Goal: Information Seeking & Learning: Check status

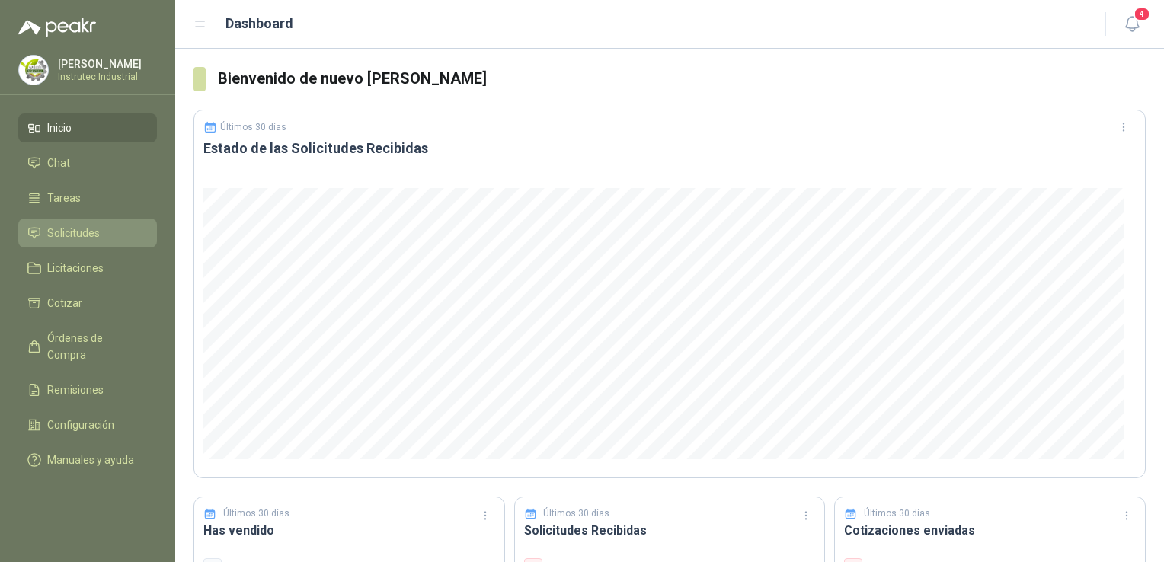
click at [121, 241] on link "Solicitudes" at bounding box center [87, 233] width 139 height 29
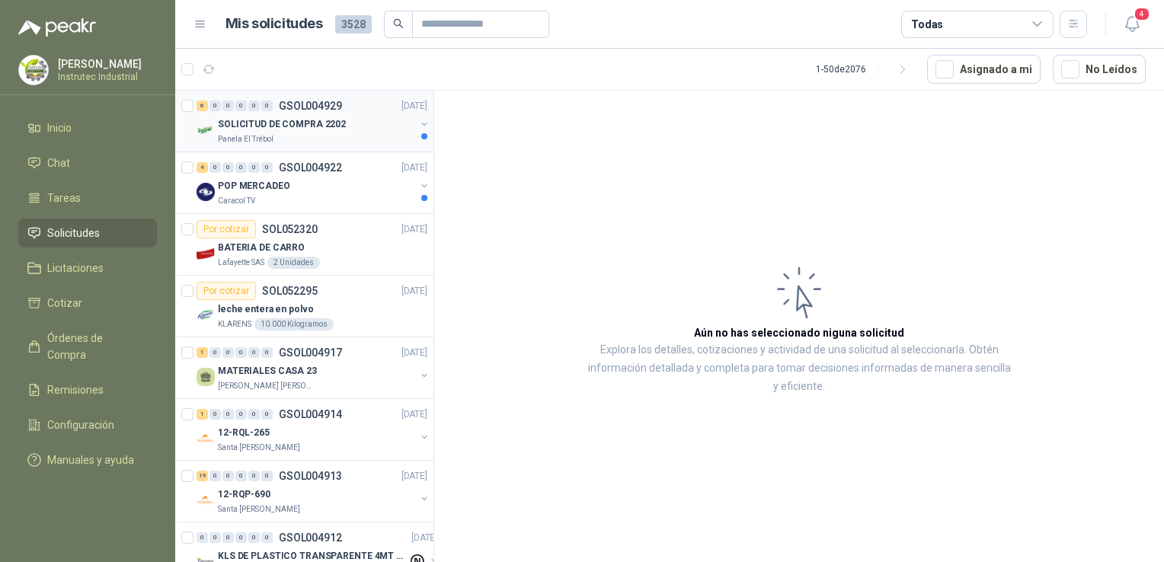
click at [366, 126] on div "SOLICITUD DE COMPRA 2202" at bounding box center [316, 124] width 197 height 18
click at [375, 117] on div "SOLICITUD DE COMPRA 2202" at bounding box center [316, 124] width 197 height 18
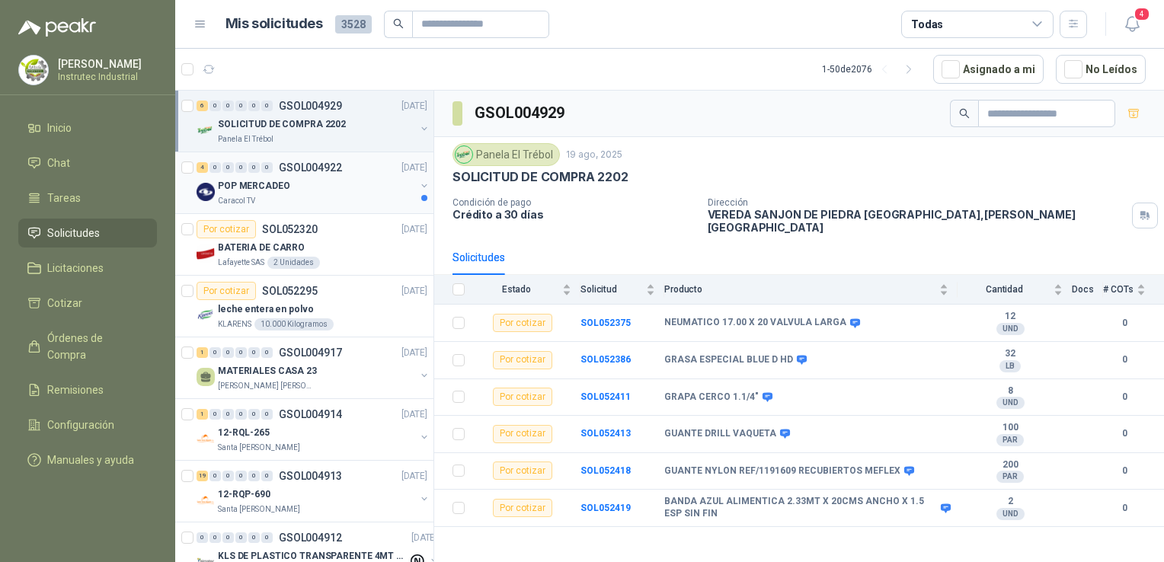
click at [363, 195] on div "Caracol TV" at bounding box center [316, 201] width 197 height 12
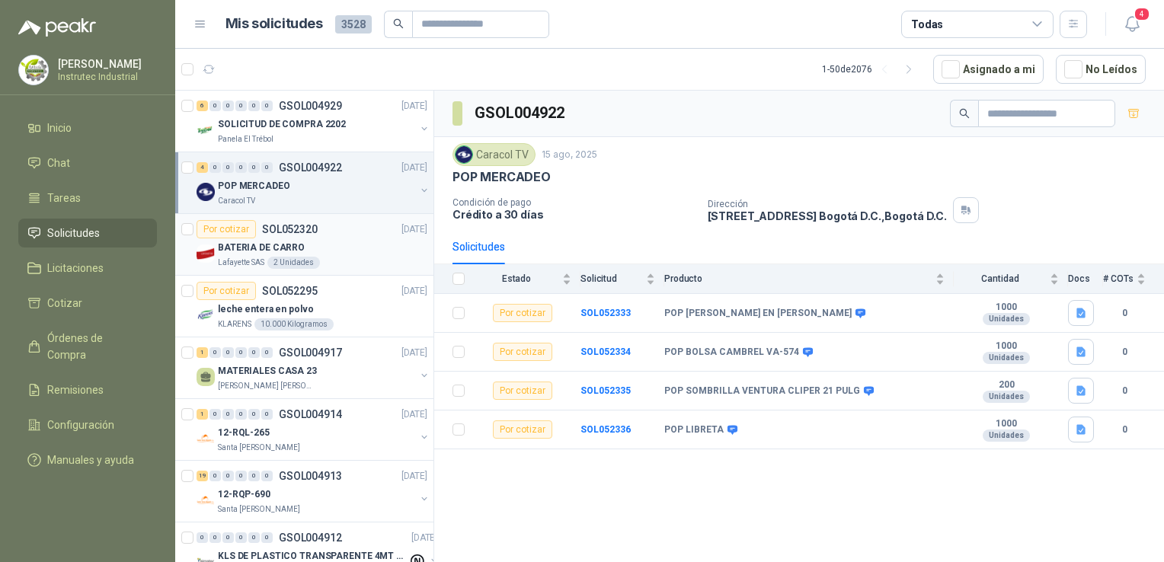
click at [339, 249] on div "BATERIA DE CARRO" at bounding box center [322, 247] width 209 height 18
click at [363, 246] on div "BATERIA DE CARRO" at bounding box center [322, 247] width 209 height 18
click at [369, 321] on div "KLARENS 10.000 Kilogramos" at bounding box center [322, 324] width 209 height 12
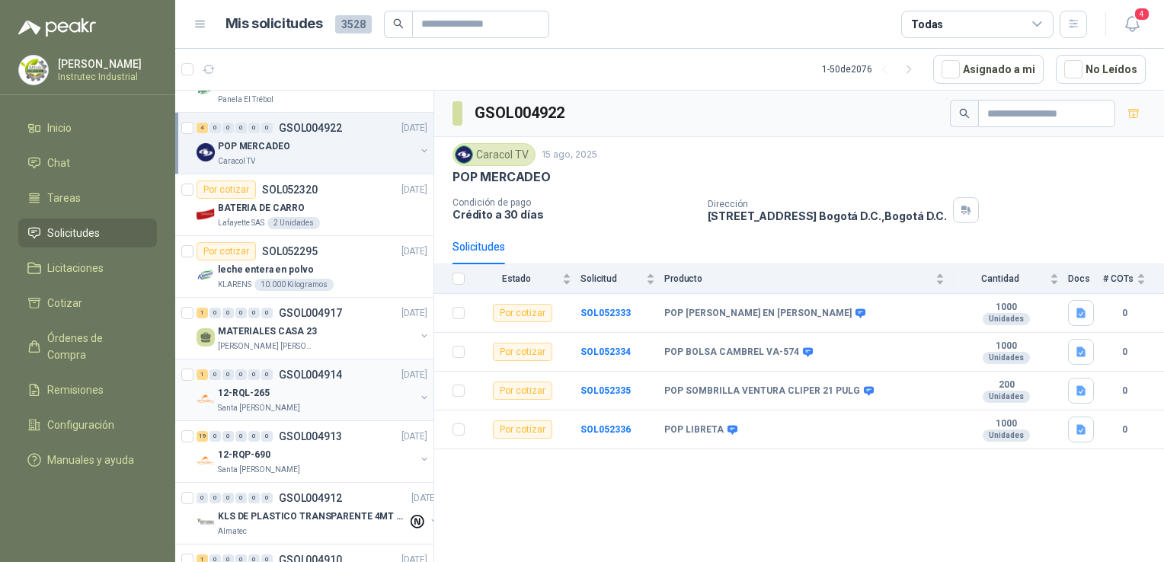
scroll to position [76, 0]
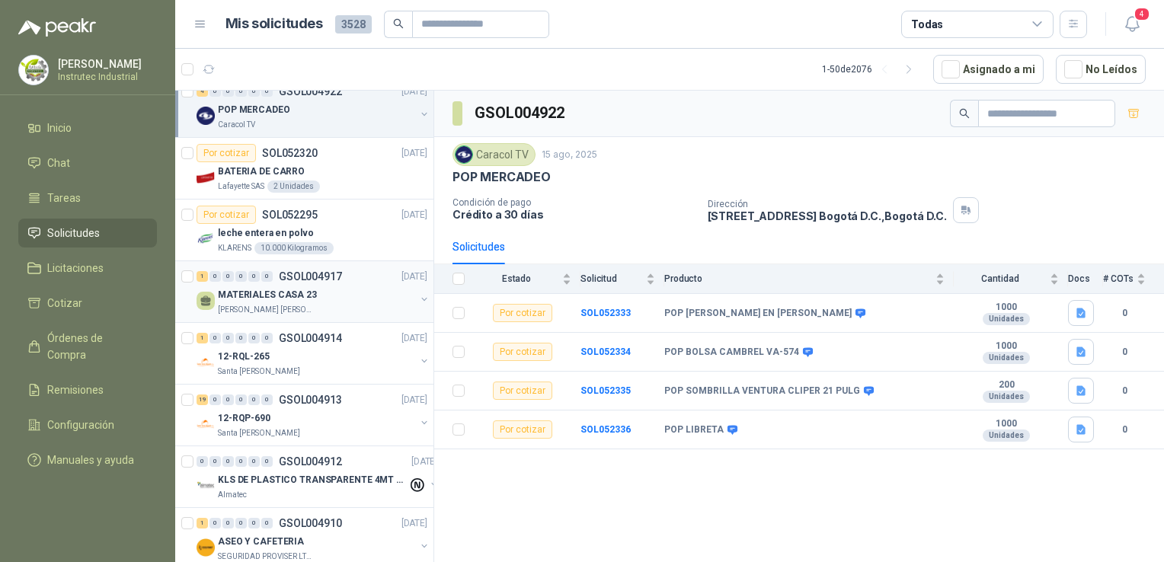
click at [363, 279] on div "1 0 0 0 0 0 GSOL004917 [DATE]" at bounding box center [314, 276] width 234 height 18
click at [351, 378] on div "1 0 0 0 0 0 GSOL004914 [DATE] 12-RQL-265 Santa [PERSON_NAME]" at bounding box center [304, 354] width 258 height 62
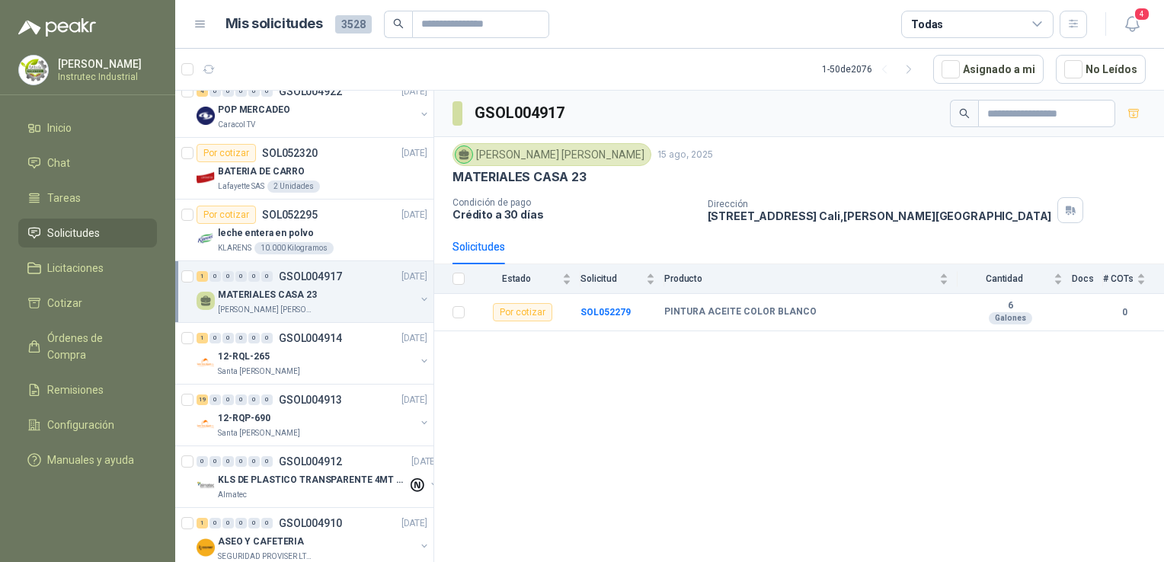
click at [1140, 208] on div "Dirección [STREET_ADDRESS][PERSON_NAME]" at bounding box center [933, 210] width 451 height 26
click at [321, 366] on div "Santa [PERSON_NAME]" at bounding box center [316, 372] width 197 height 12
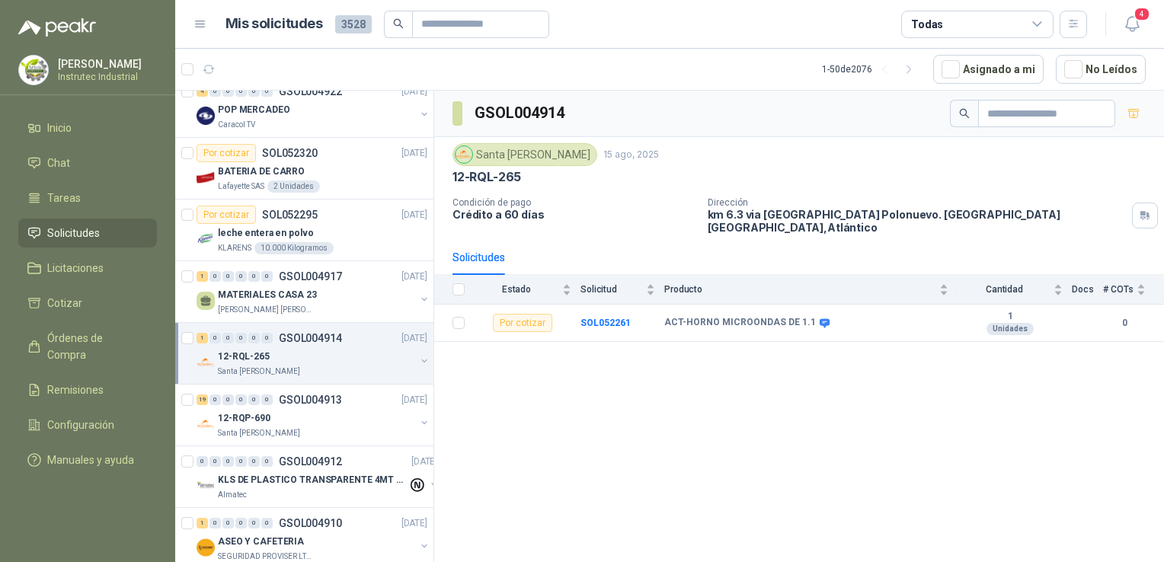
click at [197, 329] on link "1 0 0 0 0 0 GSOL004914 [DATE] 12-RQL-265 Santa [PERSON_NAME]" at bounding box center [314, 353] width 234 height 49
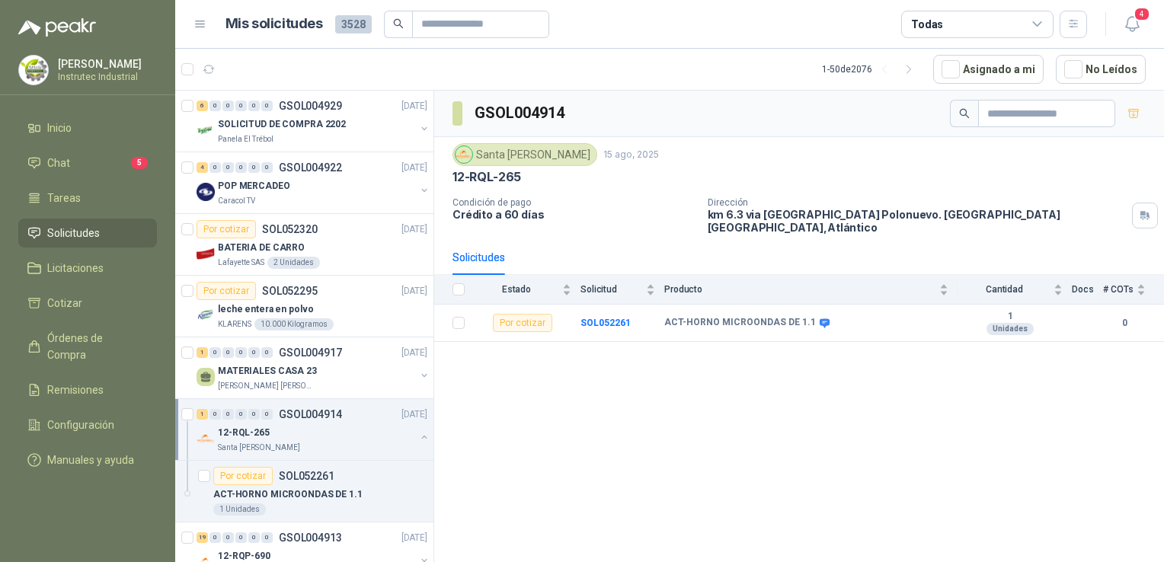
click at [0, 244] on html "[PERSON_NAME] Instrutec Industrial Inicio Chat 5 Tareas Solicitudes Licitacione…" at bounding box center [582, 281] width 1164 height 562
click at [363, 244] on div "BATERIA DE CARRO" at bounding box center [322, 247] width 209 height 18
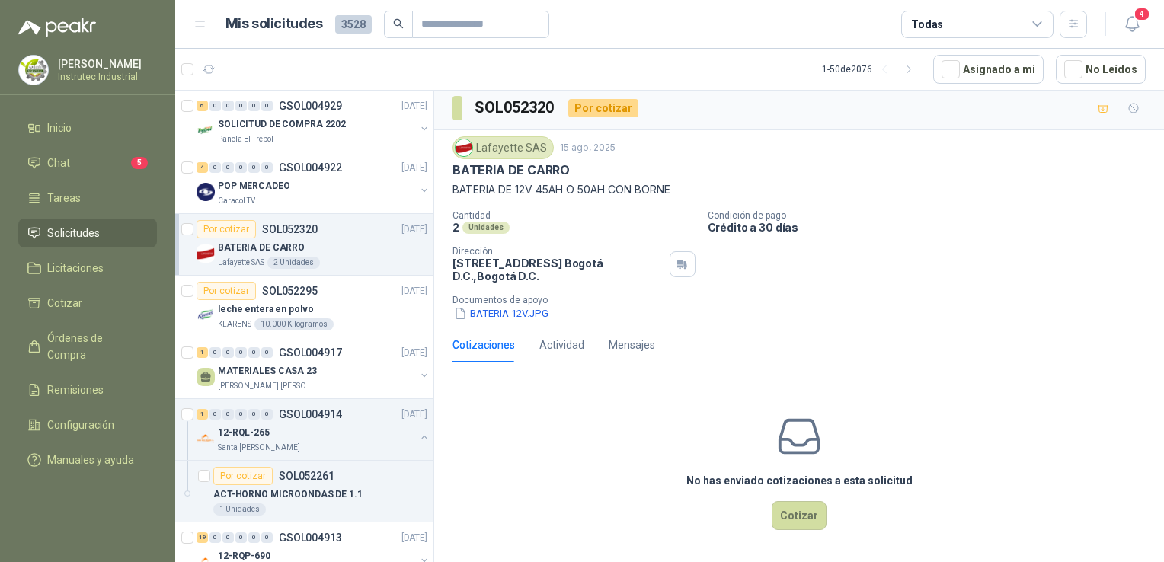
scroll to position [5, 0]
click at [385, 307] on div "leche entera en polvo" at bounding box center [322, 309] width 209 height 18
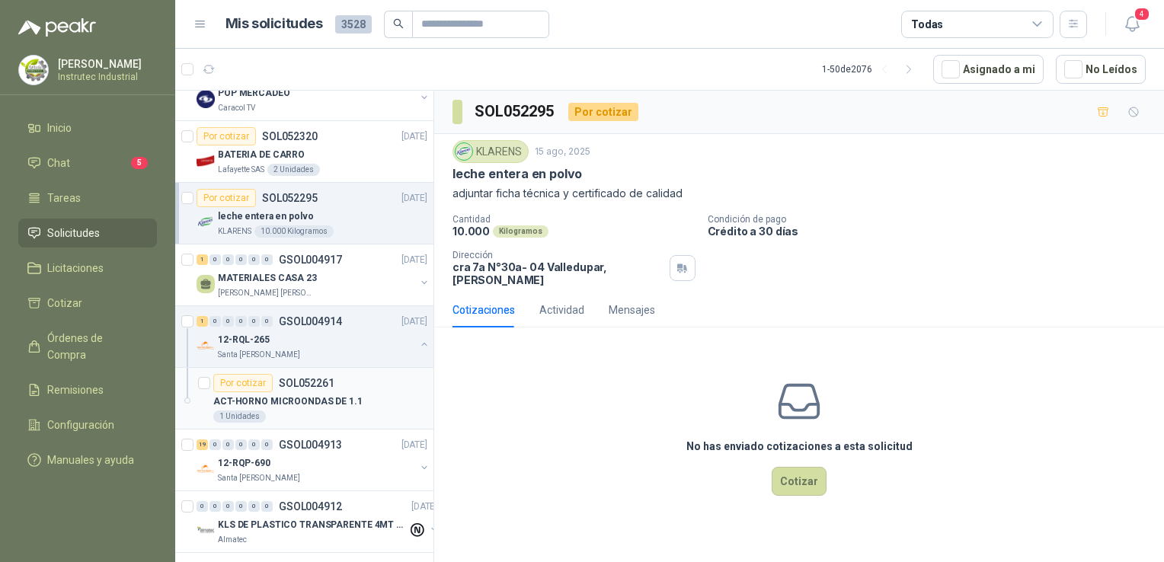
scroll to position [152, 0]
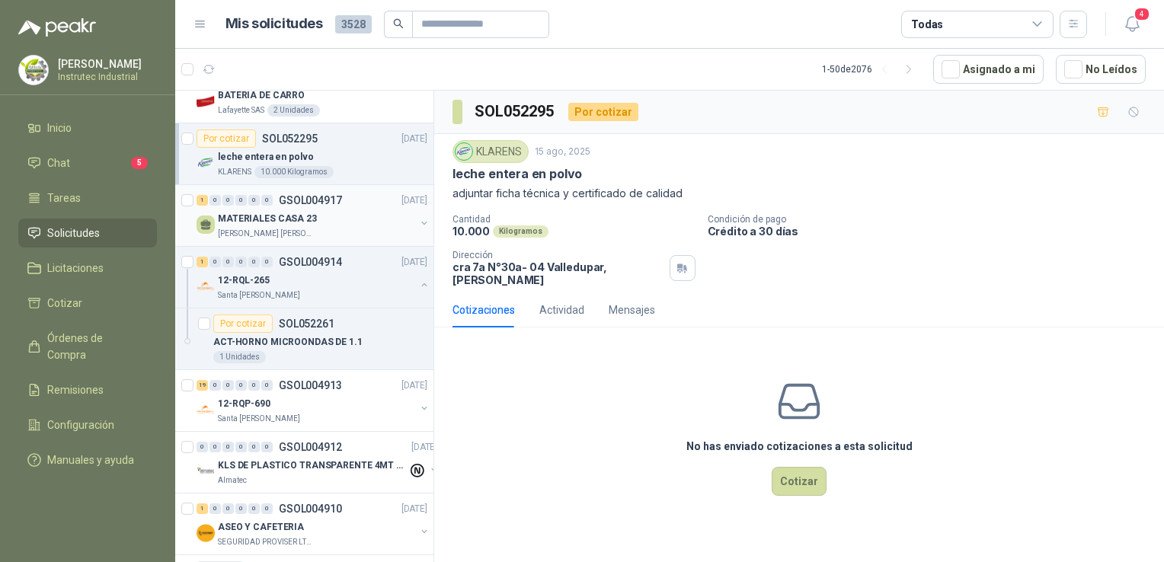
click at [332, 219] on div "MATERIALES CASA 23" at bounding box center [316, 218] width 197 height 18
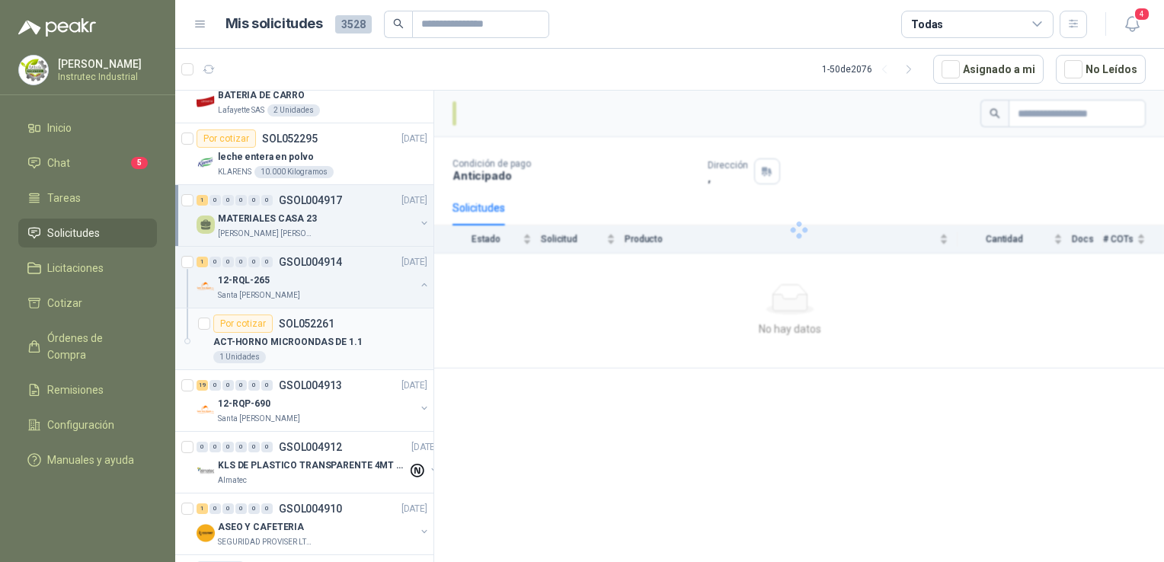
scroll to position [457, 0]
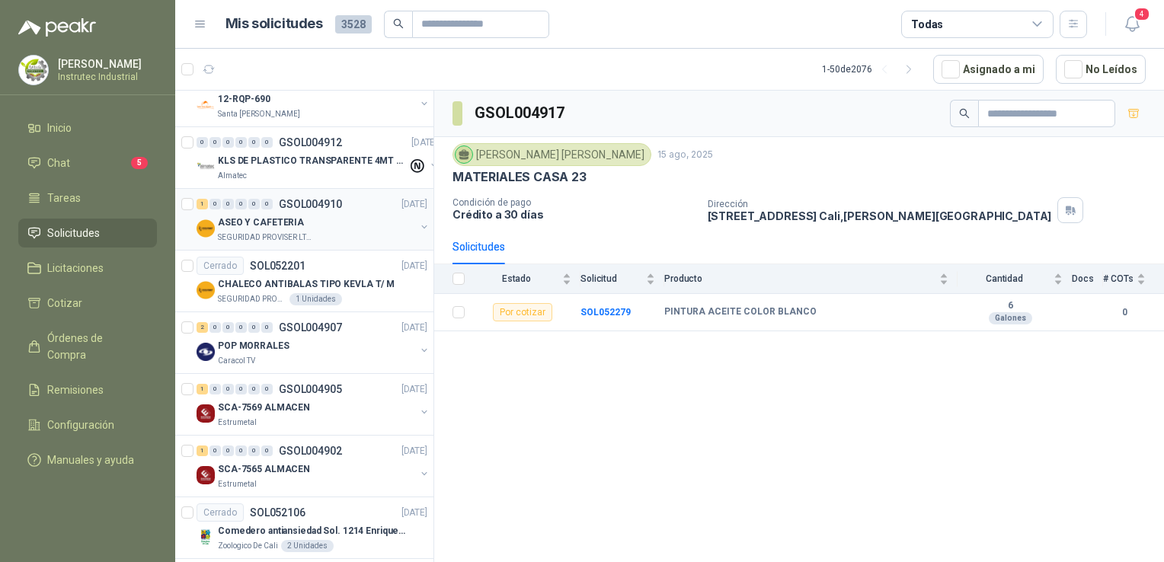
click at [324, 218] on div "ASEO Y CAFETERIA" at bounding box center [316, 222] width 197 height 18
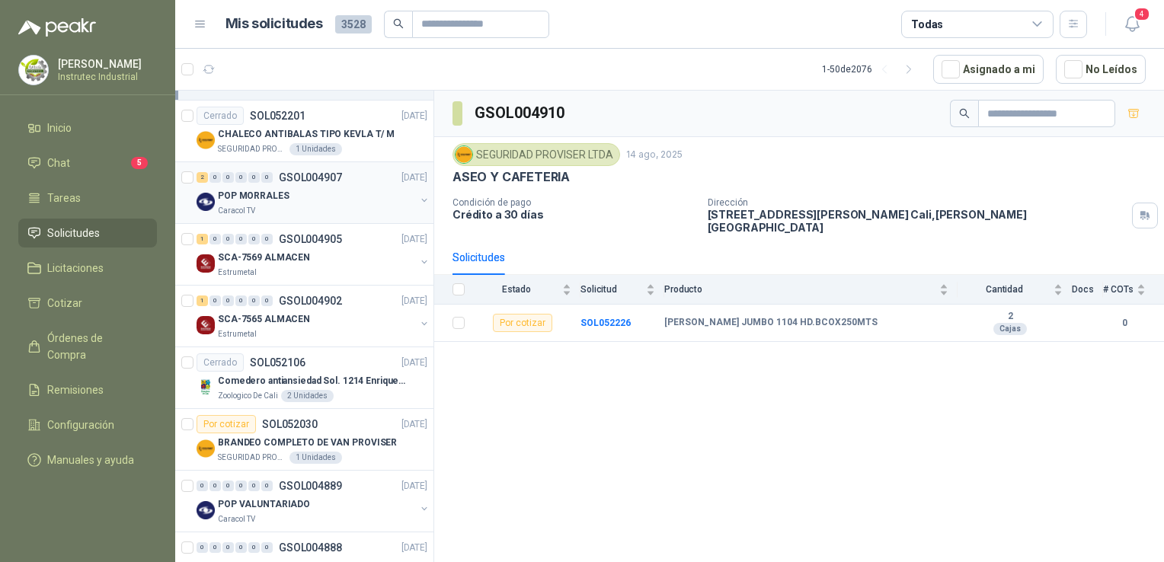
scroll to position [609, 0]
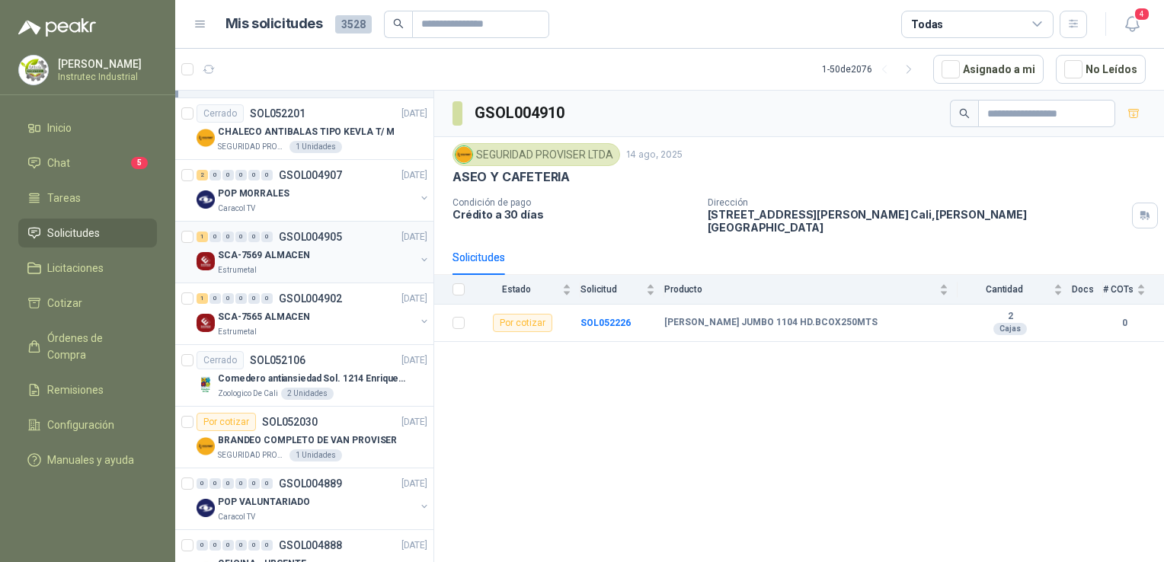
click at [350, 238] on div "1 0 0 0 0 0 GSOL004905 [DATE]" at bounding box center [314, 237] width 234 height 18
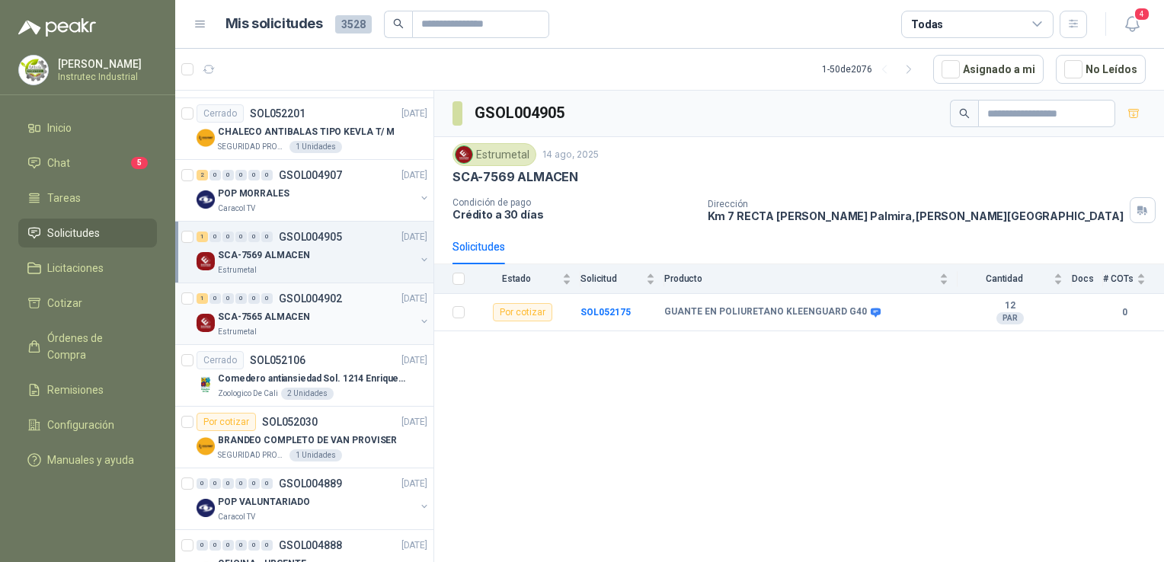
click at [385, 327] on div "Estrumetal" at bounding box center [316, 332] width 197 height 12
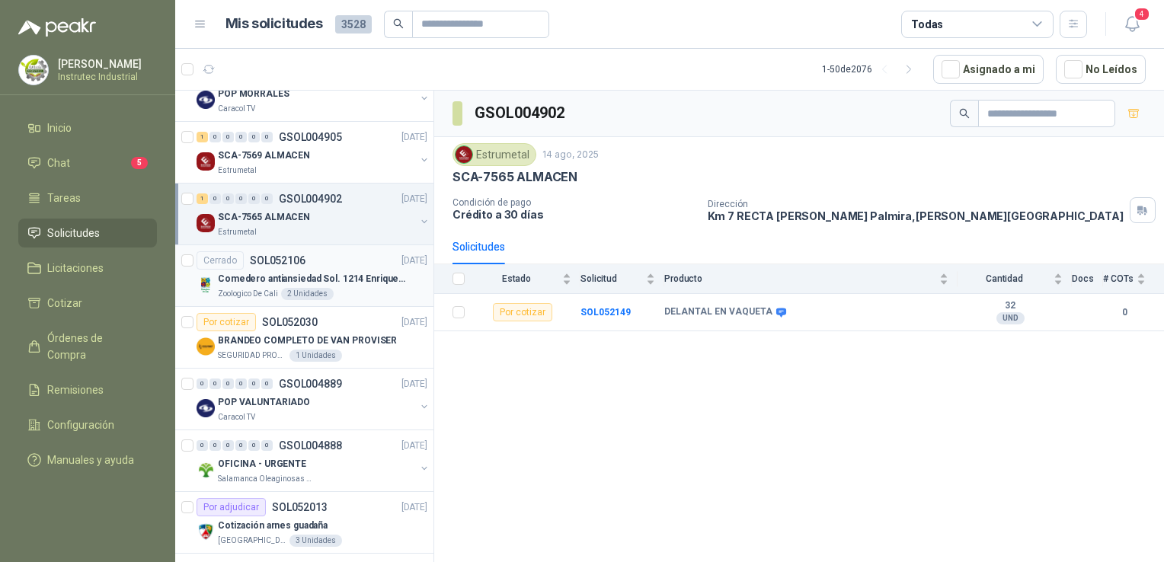
scroll to position [838, 0]
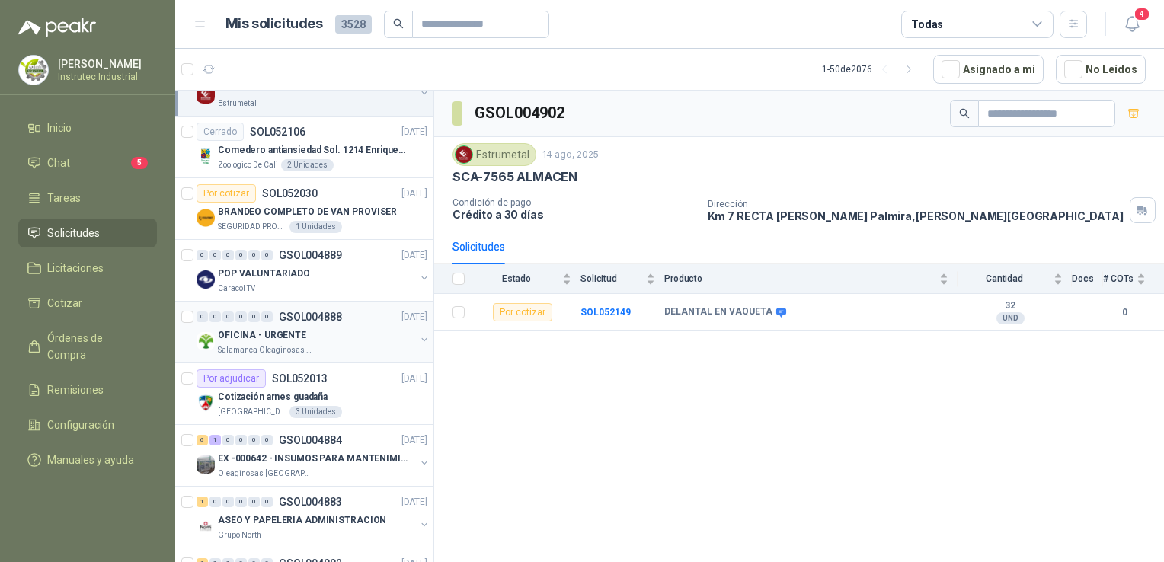
click at [353, 355] on div "0 0 0 0 0 0 GSOL004888 [DATE] OFICINA - URGENTE Salamanca Oleaginosas SAS" at bounding box center [304, 333] width 258 height 62
click at [347, 344] on div "Salamanca Oleaginosas SAS" at bounding box center [316, 350] width 197 height 12
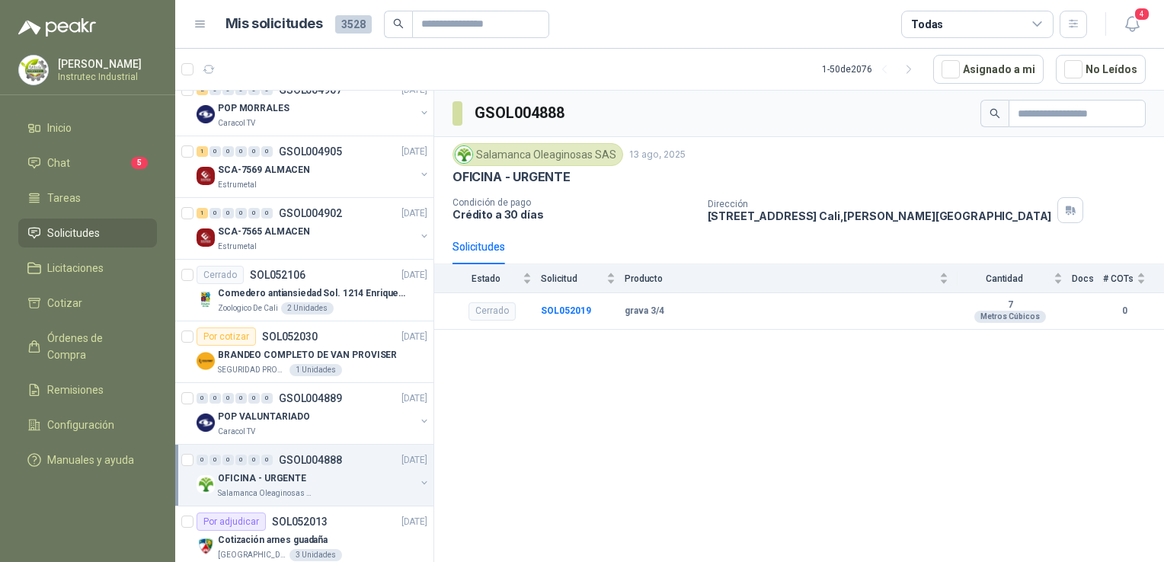
scroll to position [686, 0]
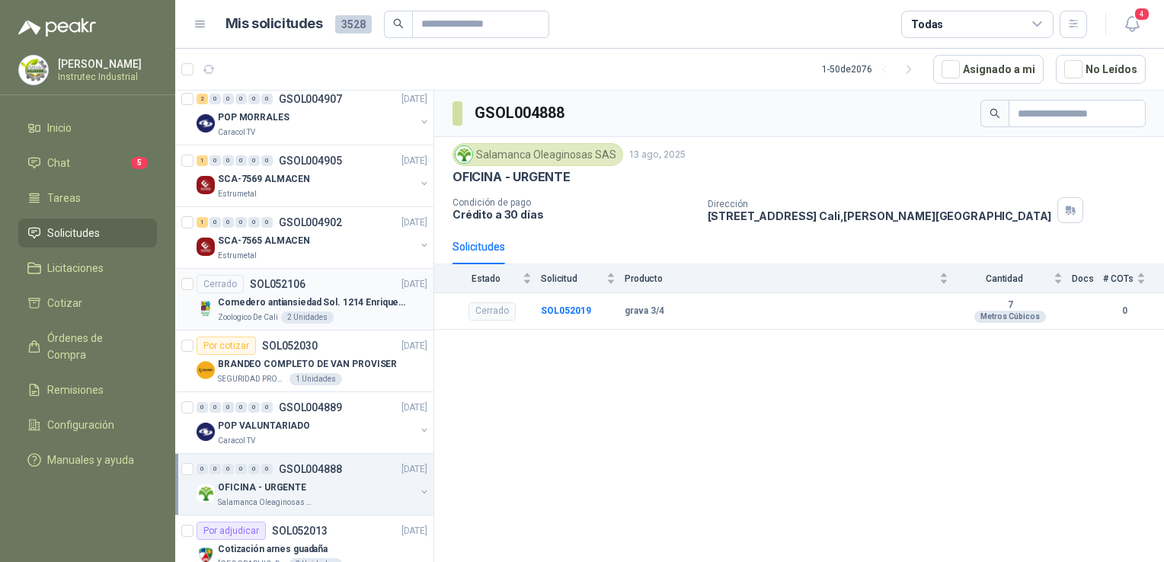
click at [336, 318] on div "Zoologico De Cali 2 Unidades" at bounding box center [322, 318] width 209 height 12
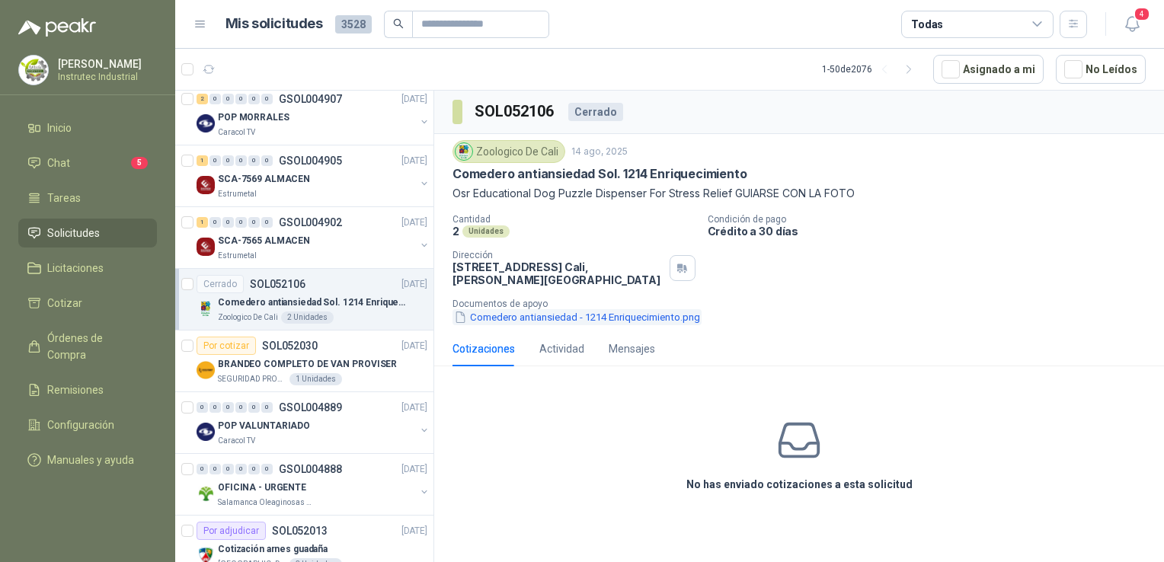
click at [556, 315] on button "Comedero antiansiedad - 1214 Enriquecimiento.png" at bounding box center [576, 317] width 249 height 16
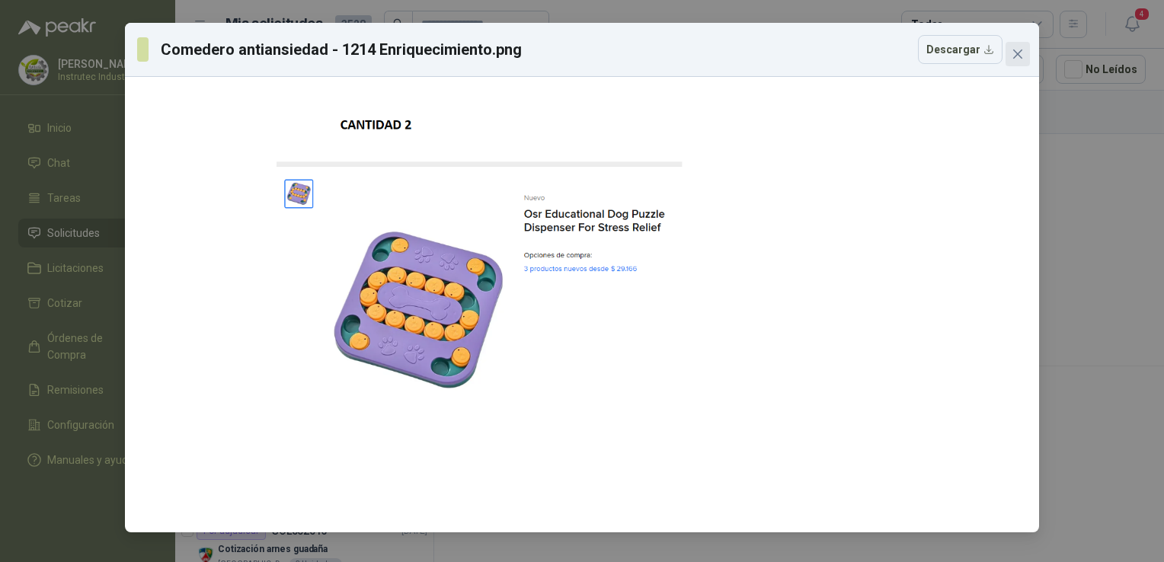
click at [1014, 50] on button "Close" at bounding box center [1018, 54] width 24 height 24
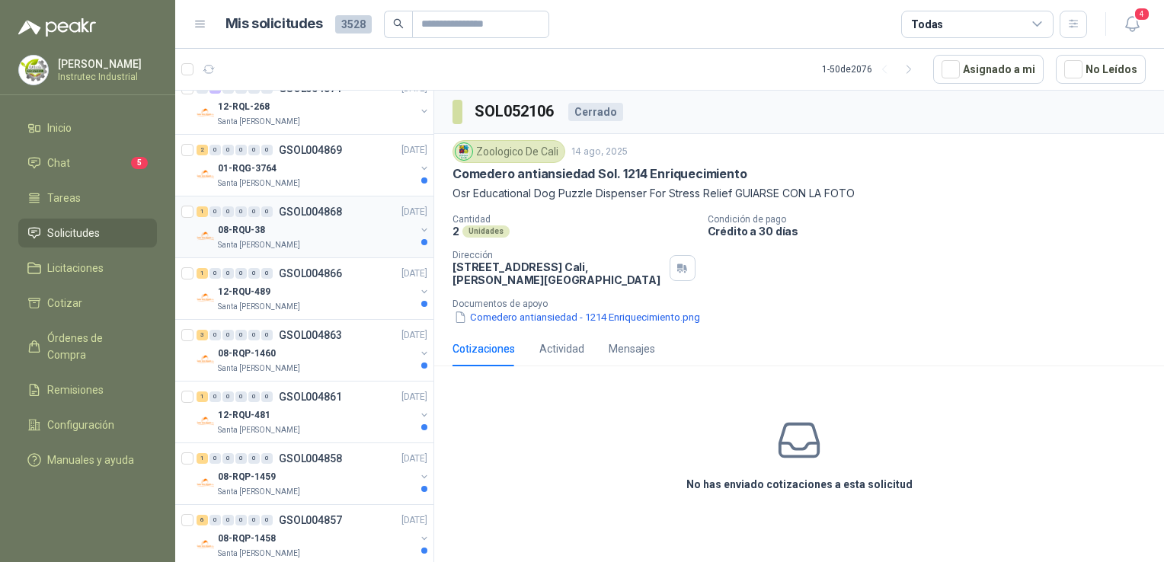
scroll to position [1676, 0]
